Goal: Obtain resource: Obtain resource

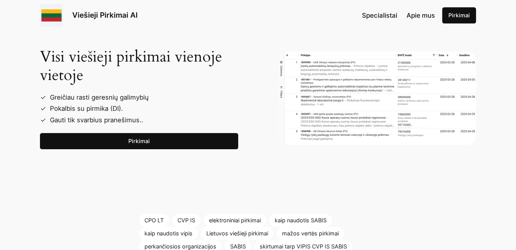
scroll to position [1246, 0]
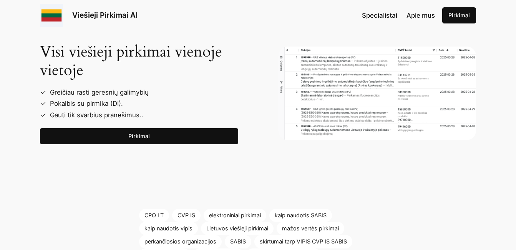
click at [126, 136] on link "Pirkimai" at bounding box center [139, 136] width 198 height 16
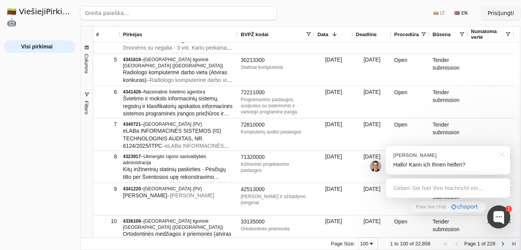
scroll to position [123, 0]
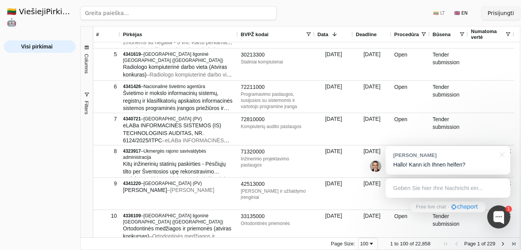
click at [246, 36] on span "BVPŽ kodai" at bounding box center [255, 34] width 28 height 6
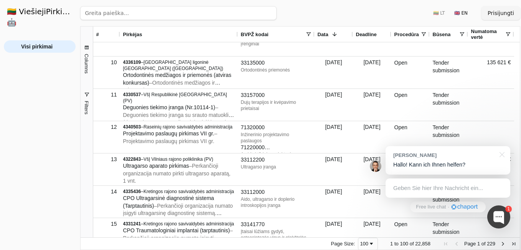
scroll to position [356, 0]
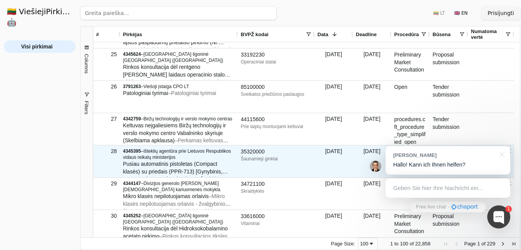
click at [166, 156] on span "Išteklių agentūra prie Lietuvos Respublikos vidaus reikalų ministerijos" at bounding box center [177, 154] width 108 height 12
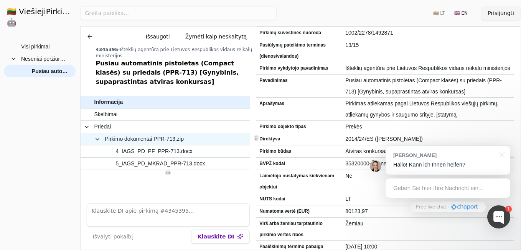
click at [169, 137] on span "Pirkimo dokumentai PPR-713.zip" at bounding box center [144, 138] width 79 height 11
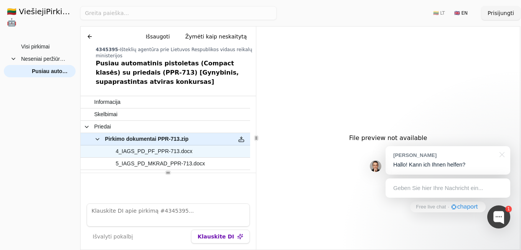
click at [164, 150] on span "4_IAGS_PD_PF_PPR-713.docx" at bounding box center [154, 150] width 77 height 11
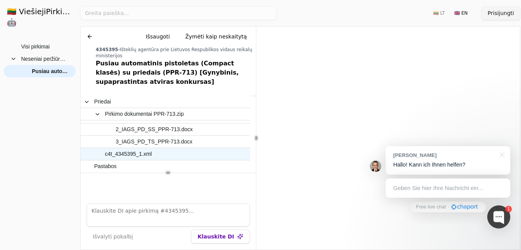
click at [125, 153] on span "c4t_4345395_1.xml" at bounding box center [128, 153] width 47 height 11
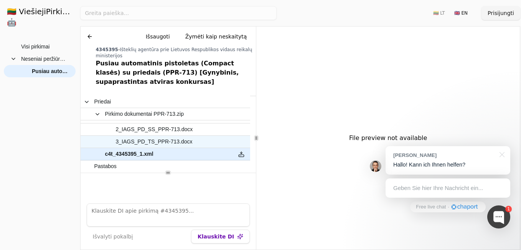
click at [131, 142] on span "3_IAGS_PD_TS_PPR-713.docx" at bounding box center [154, 141] width 77 height 11
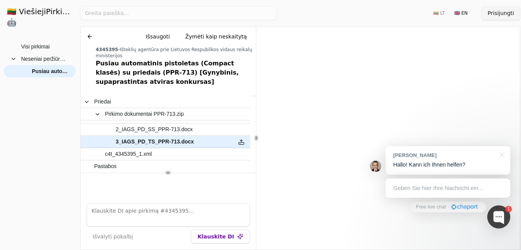
click at [256, 187] on div at bounding box center [256, 137] width 0 height 223
